Goal: Task Accomplishment & Management: Complete application form

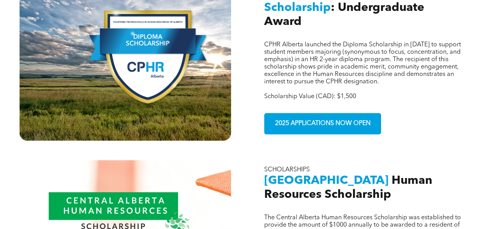
scroll to position [482, 0]
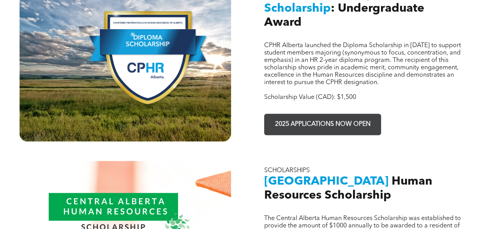
click at [307, 120] on span "2025 APPLICATIONS NOW OPEN" at bounding box center [323, 124] width 101 height 15
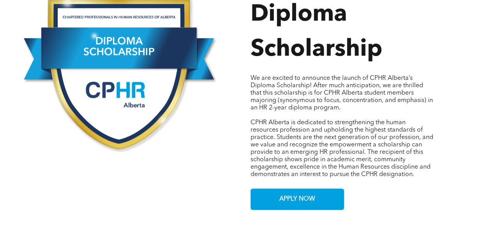
scroll to position [426, 0]
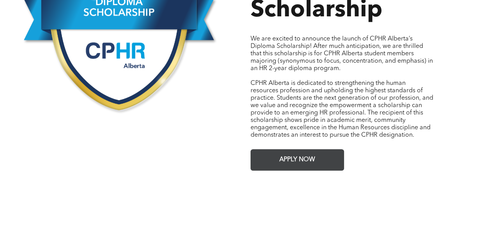
click at [281, 152] on span "APPLY NOW" at bounding box center [297, 159] width 41 height 15
